Goal: Obtain resource: Download file/media

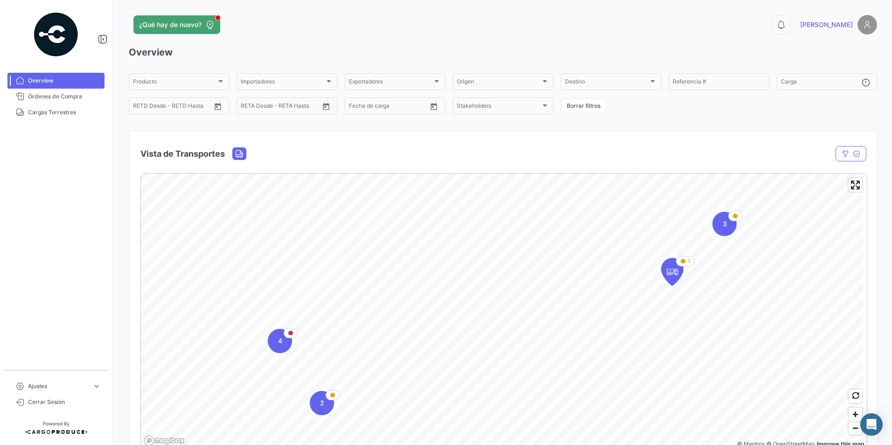
scroll to position [233, 0]
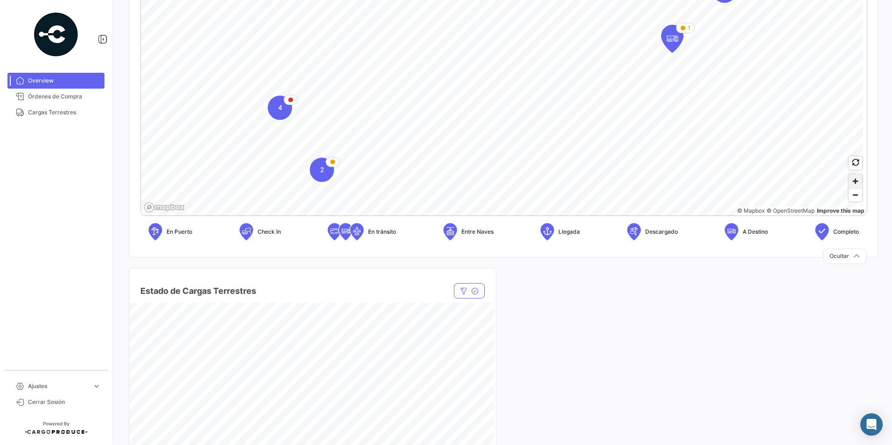
click at [852, 182] on span "Zoom in" at bounding box center [856, 182] width 14 height 14
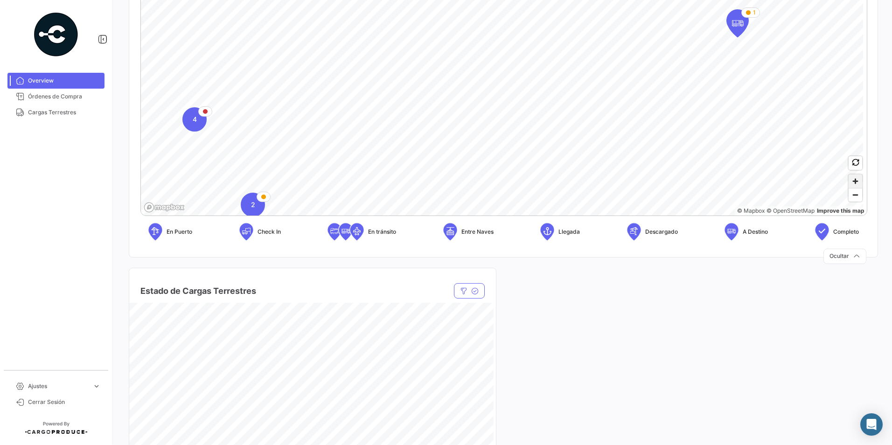
click at [852, 182] on span "Zoom in" at bounding box center [856, 182] width 14 height 14
click at [855, 200] on span "Zoom out" at bounding box center [856, 195] width 14 height 13
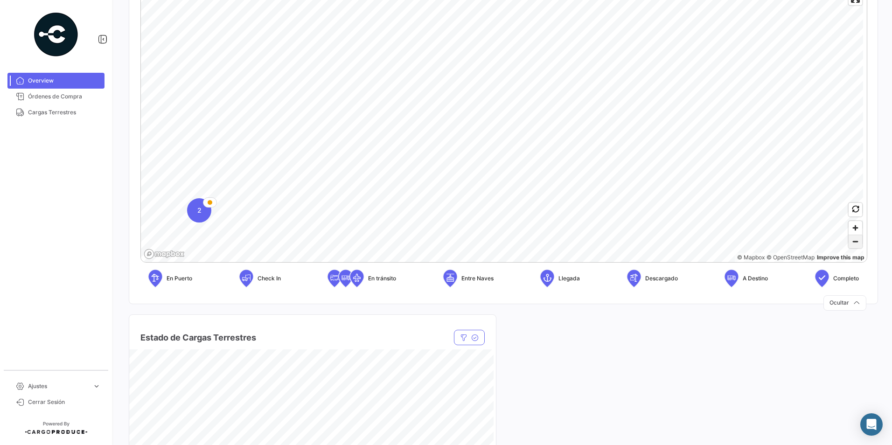
scroll to position [140, 0]
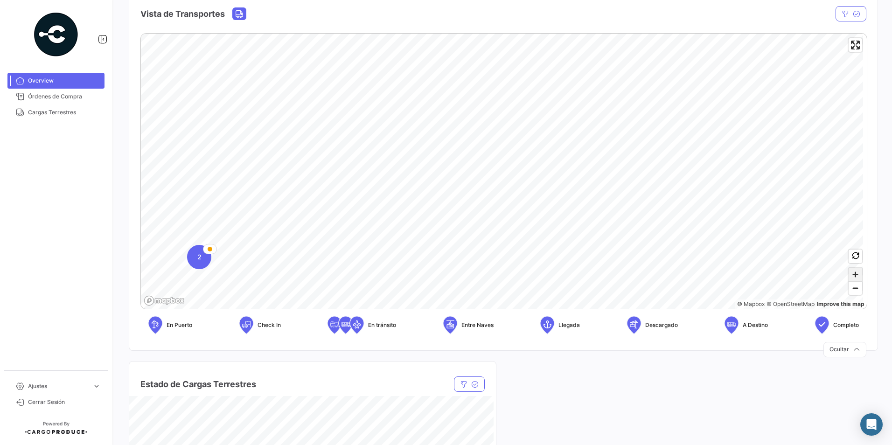
click at [850, 273] on span "Zoom in" at bounding box center [856, 275] width 14 height 14
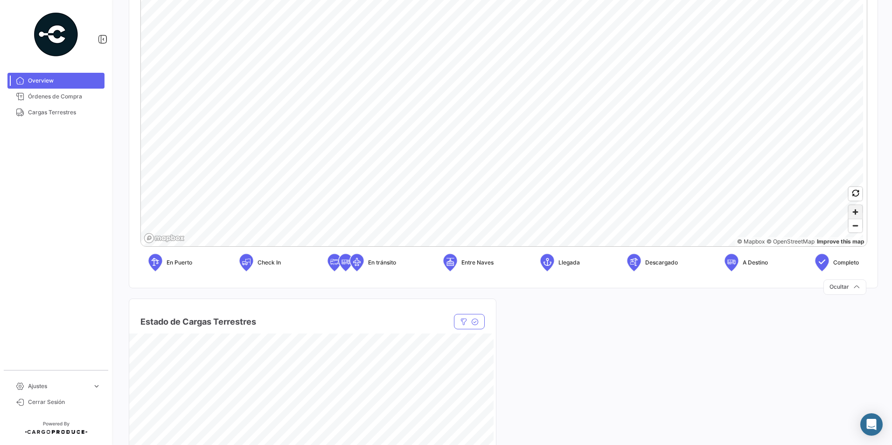
scroll to position [280, 0]
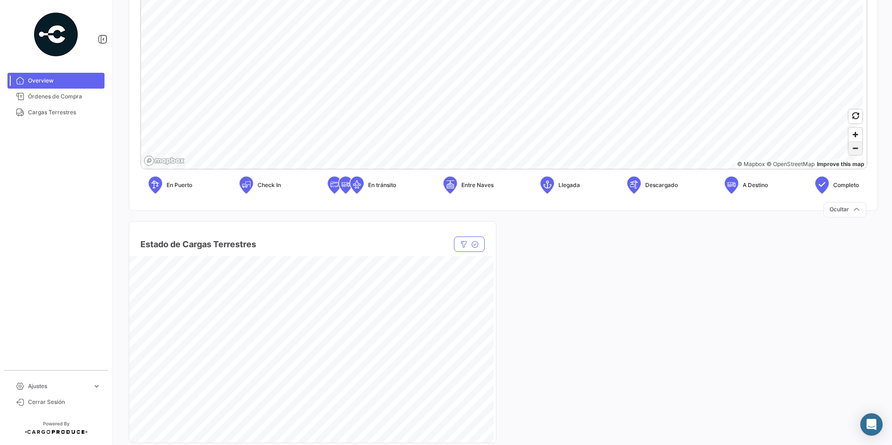
click at [851, 154] on span "Zoom out" at bounding box center [856, 148] width 14 height 13
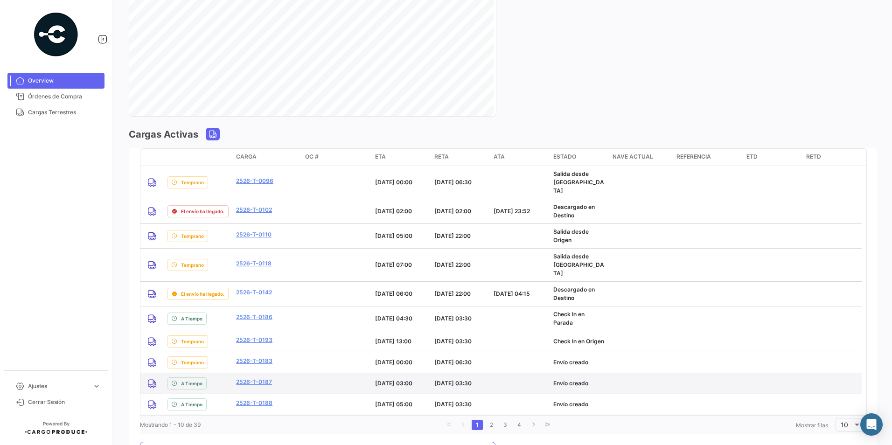
scroll to position [653, 0]
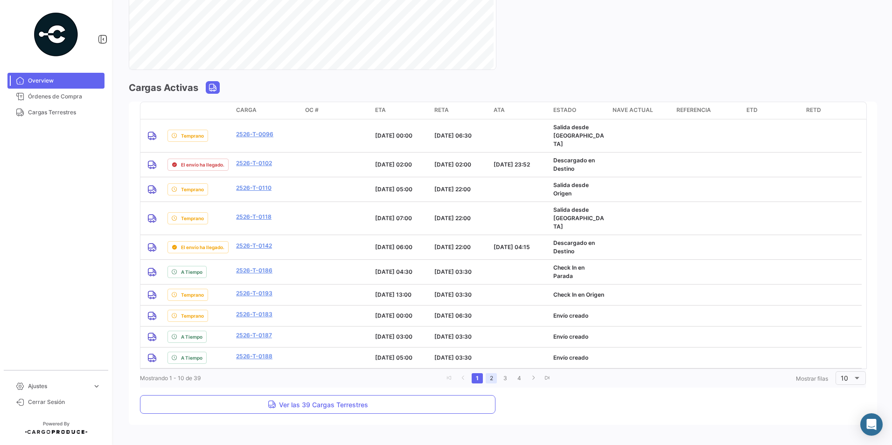
click at [489, 373] on link "2" at bounding box center [491, 378] width 11 height 10
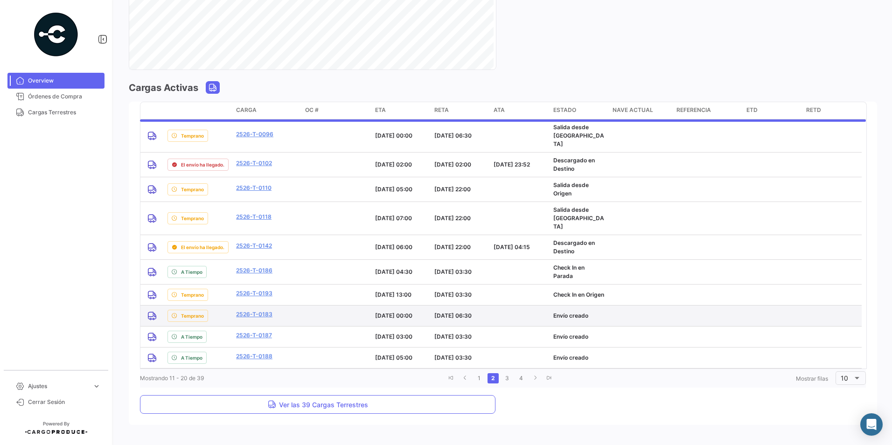
scroll to position [639, 0]
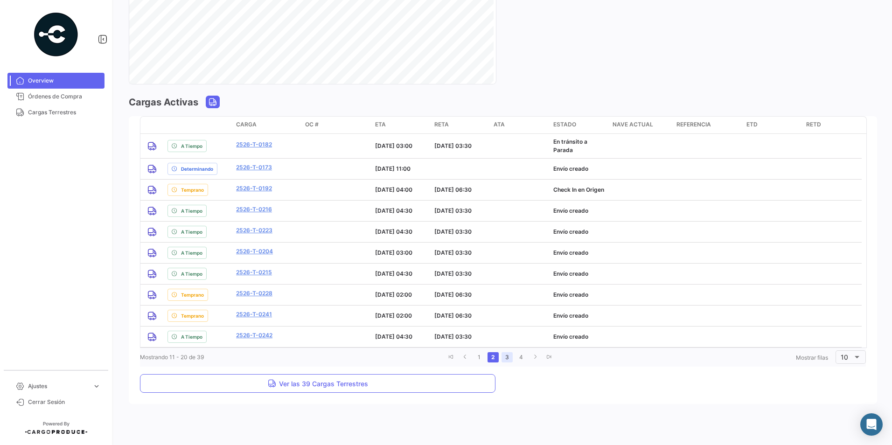
click at [502, 359] on link "3" at bounding box center [507, 357] width 11 height 10
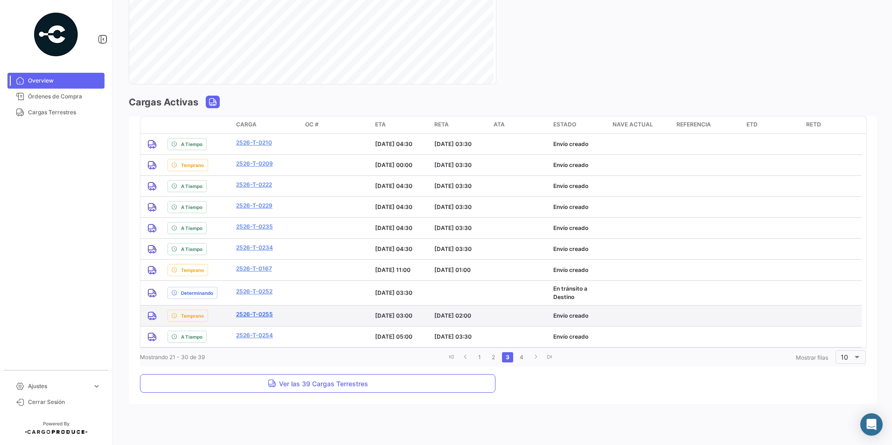
click at [257, 315] on link "2526-T-0255" at bounding box center [254, 314] width 37 height 8
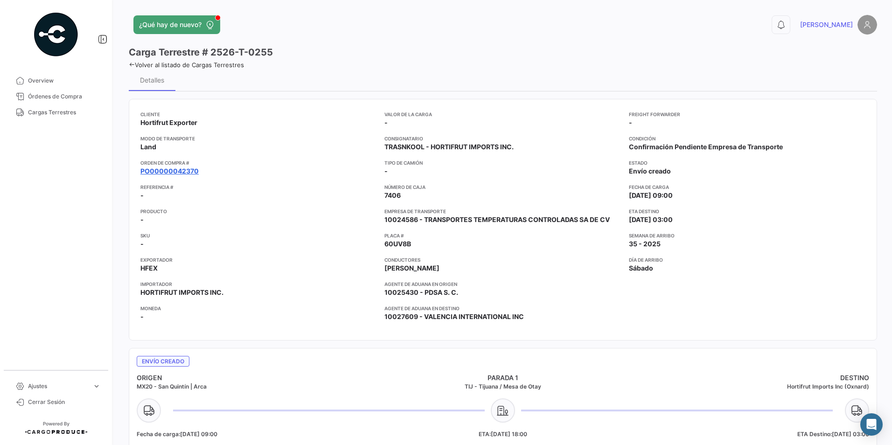
click at [182, 172] on link "PO00000042370" at bounding box center [169, 171] width 58 height 9
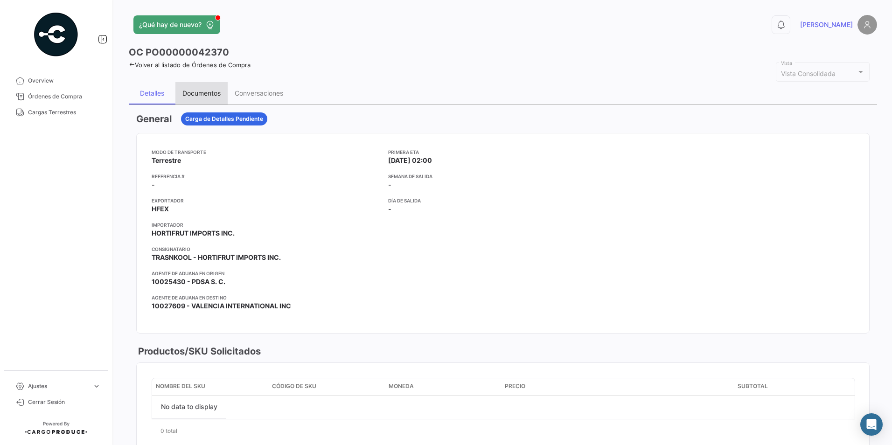
click at [208, 92] on div "Documentos" at bounding box center [201, 93] width 38 height 8
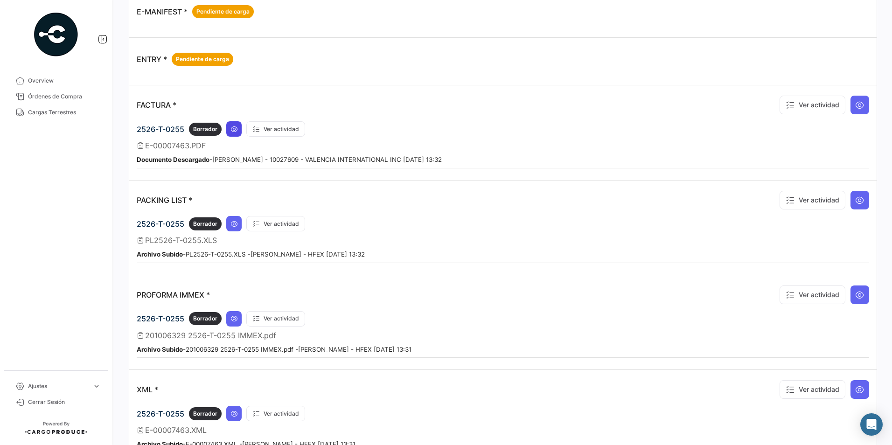
scroll to position [467, 0]
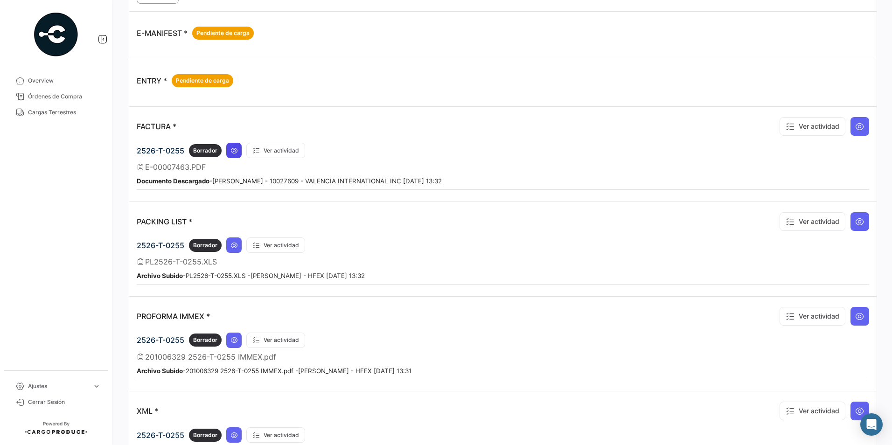
click at [232, 149] on icon at bounding box center [234, 150] width 7 height 7
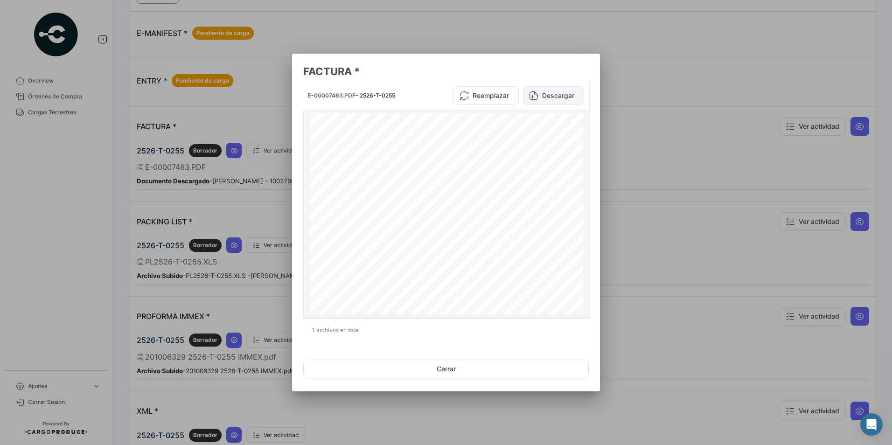
click at [548, 98] on button "Descargar" at bounding box center [553, 95] width 61 height 19
click at [364, 373] on button "Cerrar" at bounding box center [446, 369] width 286 height 19
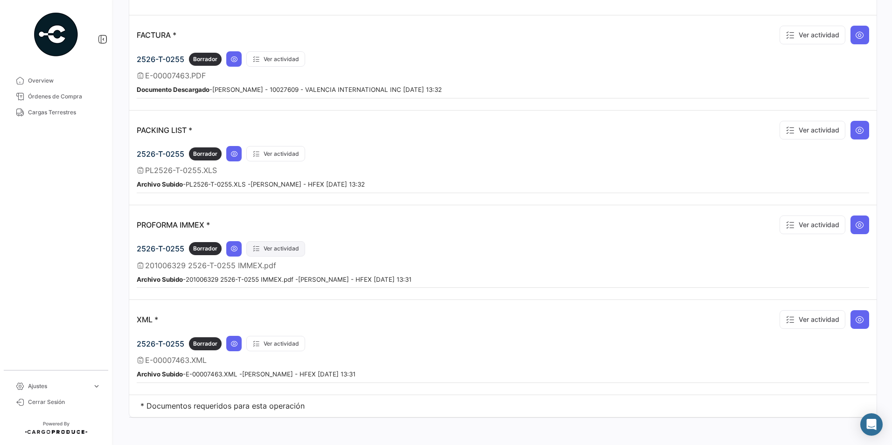
scroll to position [561, 0]
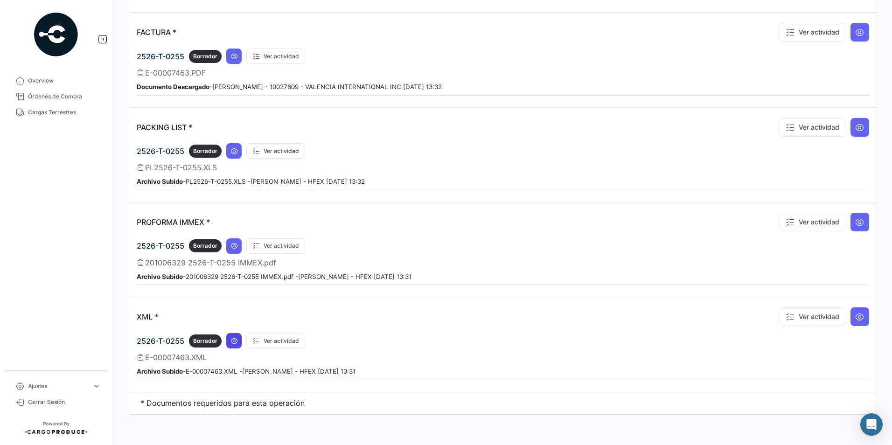
click at [238, 340] on button at bounding box center [233, 340] width 15 height 15
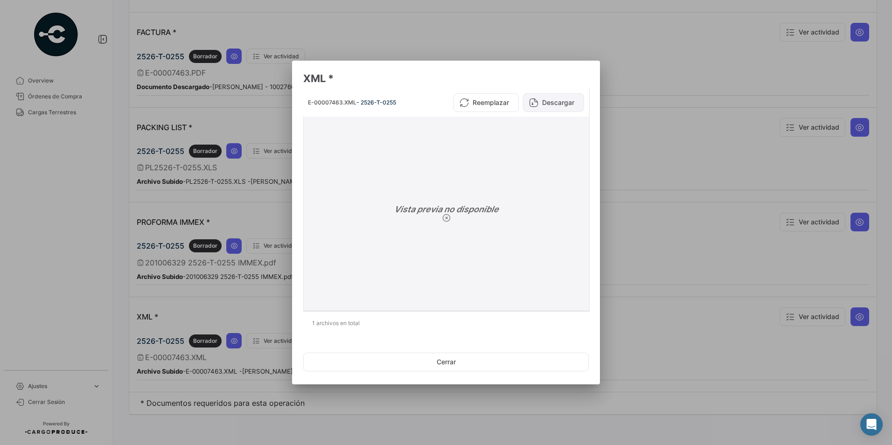
click at [551, 106] on button "Descargar" at bounding box center [553, 102] width 61 height 19
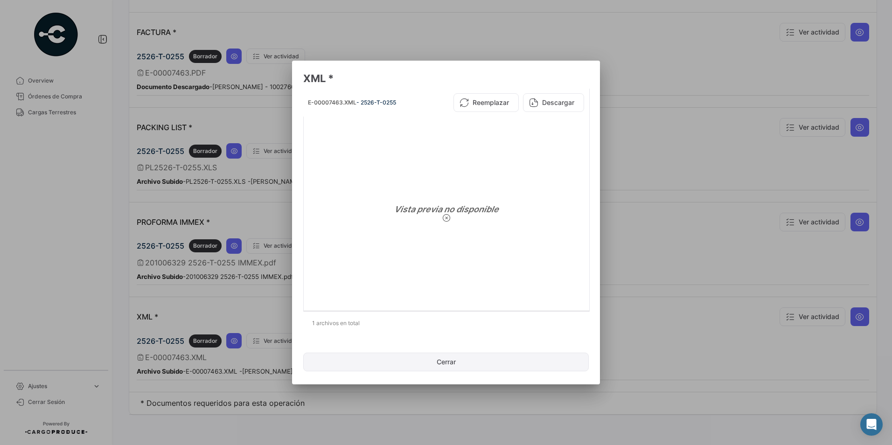
click at [404, 363] on button "Cerrar" at bounding box center [446, 362] width 286 height 19
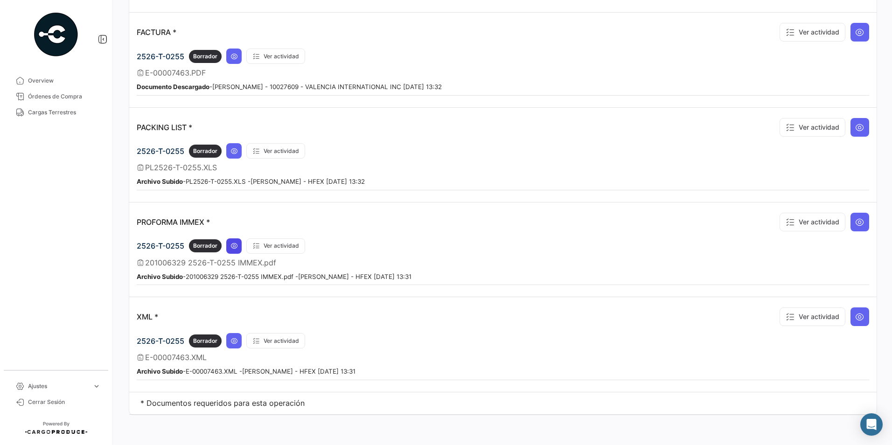
click at [234, 241] on button at bounding box center [233, 245] width 15 height 15
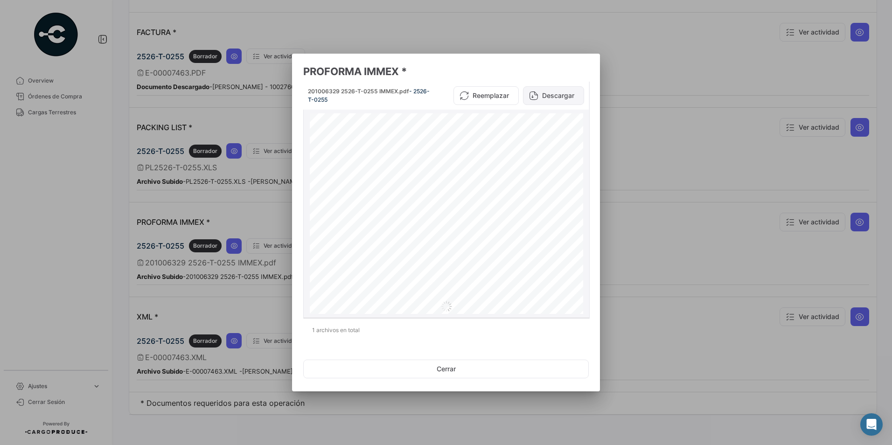
click at [565, 91] on button "Descargar" at bounding box center [553, 95] width 61 height 19
click at [454, 374] on button "Cerrar" at bounding box center [446, 369] width 286 height 19
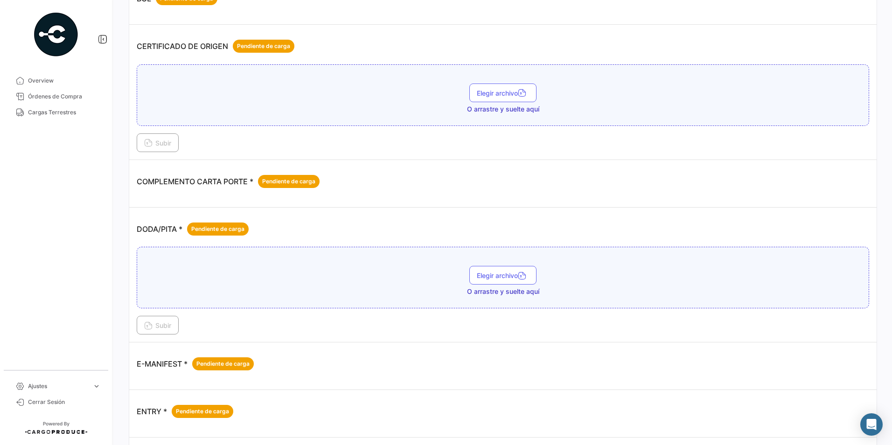
scroll to position [48, 0]
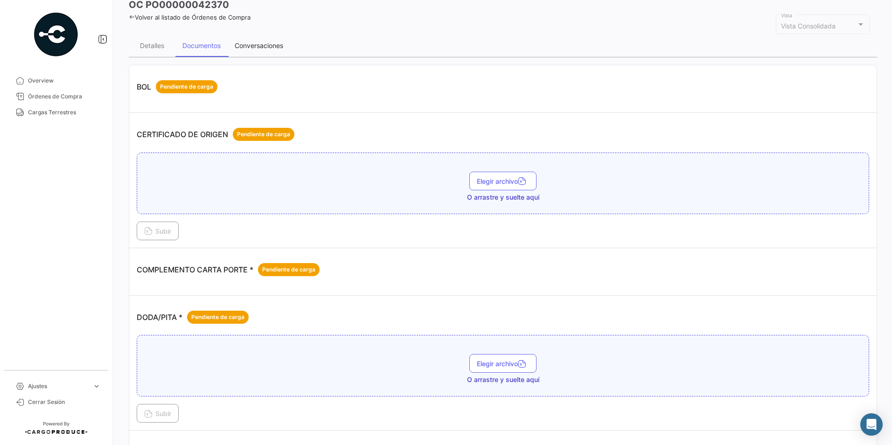
click at [265, 51] on div "Conversaciones" at bounding box center [259, 46] width 63 height 22
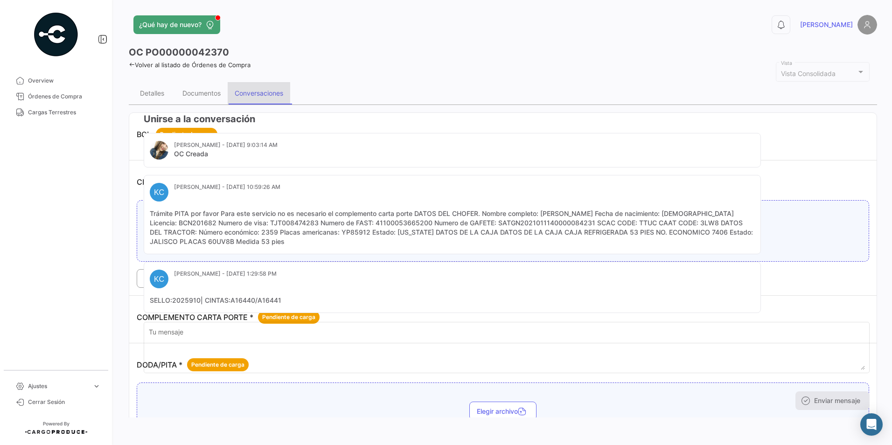
scroll to position [0, 0]
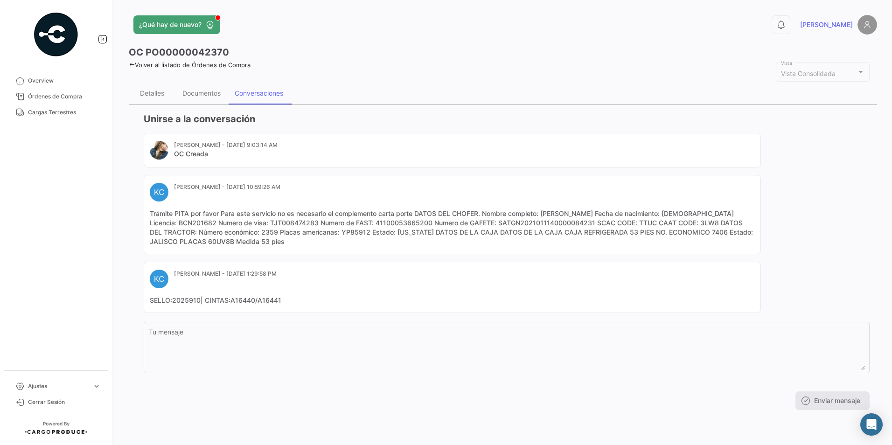
click at [758, 216] on mat-card "KC [PERSON_NAME] - [DATE] 10:59:26 AM Trámite PITA por favor Para este servicio…" at bounding box center [452, 214] width 617 height 79
click at [214, 241] on mat-card-content "Trámite PITA por favor Para este servicio no es necesario el complemento carta …" at bounding box center [452, 227] width 605 height 37
copy mat-card-content "60UV8B"
click at [758, 287] on mat-card "KC [PERSON_NAME] - [DATE] 1:29:58 PM SELLO:2025910| CINTAS:A16440/A16441" at bounding box center [452, 287] width 617 height 51
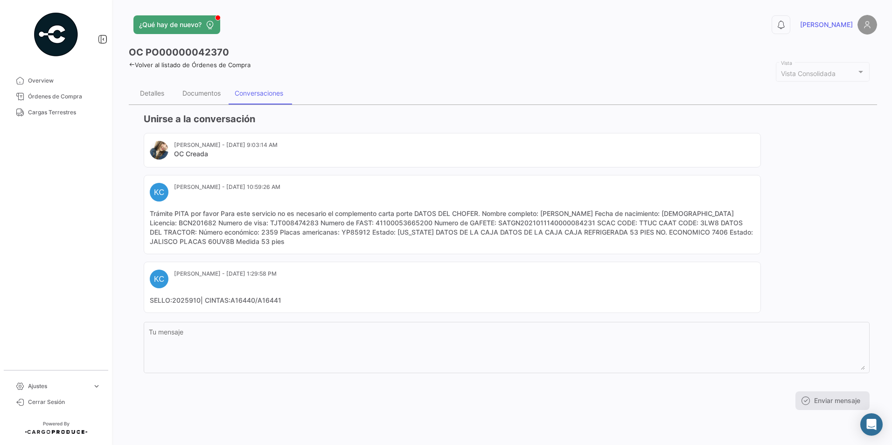
click at [758, 287] on mat-card "KC [PERSON_NAME] - [DATE] 1:29:58 PM SELLO:2025910| CINTAS:A16440/A16441" at bounding box center [452, 287] width 617 height 51
click at [680, 223] on mat-card-content "Trámite PITA por favor Para este servicio no es necesario el complemento carta …" at bounding box center [452, 227] width 605 height 37
copy mat-card-content "3LW8"
click at [475, 219] on mat-card-content "Trámite PITA por favor Para este servicio no es necesario el complemento carta …" at bounding box center [452, 227] width 605 height 37
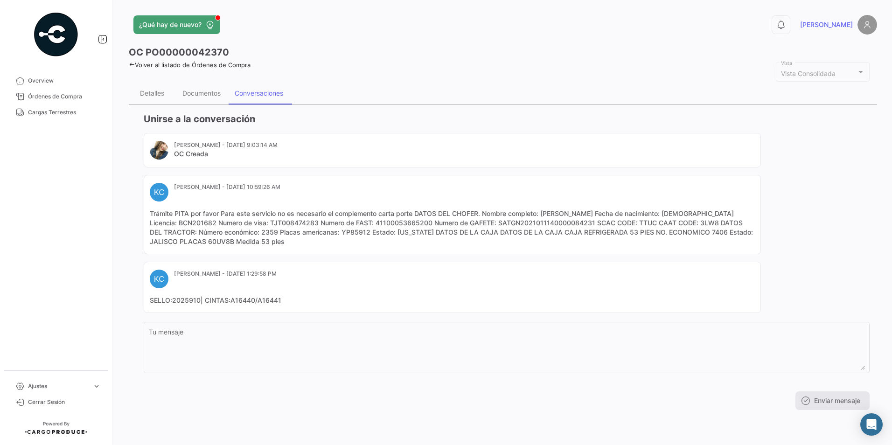
click at [476, 224] on mat-card-content "Trámite PITA por favor Para este servicio no es necesario el complemento carta …" at bounding box center [452, 227] width 605 height 37
copy mat-card-content "SATGN2021011140000084231"
click at [199, 80] on div "OC PO00000042370 Volver al listado de Órdenes de Compra Vista Consolidada Vista…" at bounding box center [503, 232] width 749 height 372
click at [203, 100] on div "Documentos" at bounding box center [201, 93] width 52 height 22
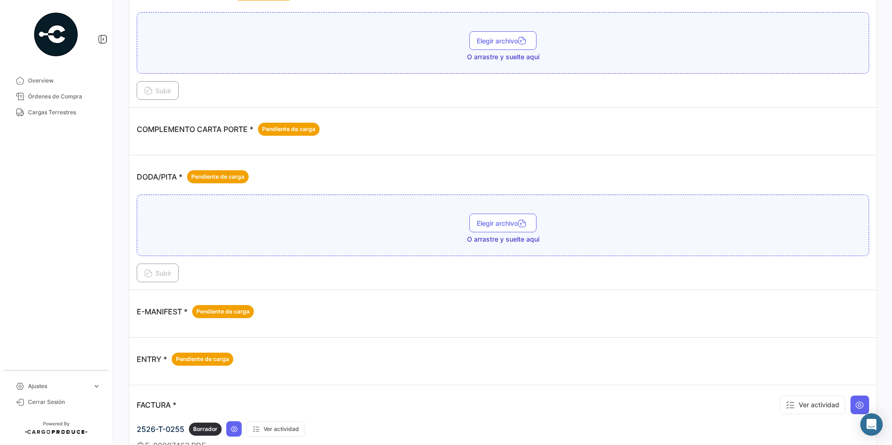
scroll to position [233, 0]
